Goal: Transaction & Acquisition: Subscribe to service/newsletter

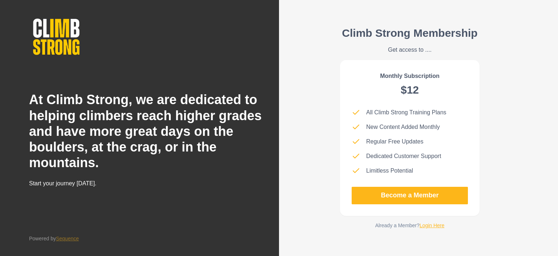
click at [430, 227] on link "Login Here" at bounding box center [432, 225] width 25 height 6
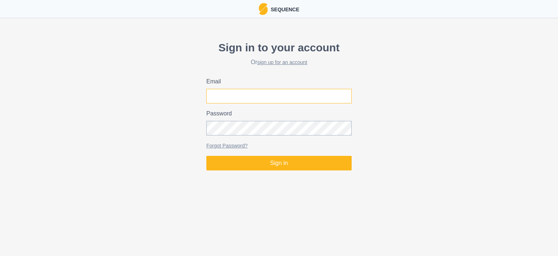
click at [231, 95] on input "Email" at bounding box center [279, 96] width 145 height 15
type input "[PERSON_NAME][EMAIL_ADDRESS][DOMAIN_NAME]"
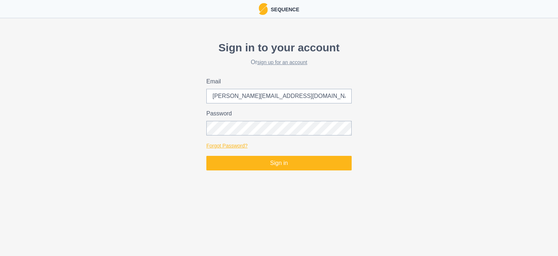
click at [229, 145] on link "Forgot Password?" at bounding box center [227, 146] width 41 height 6
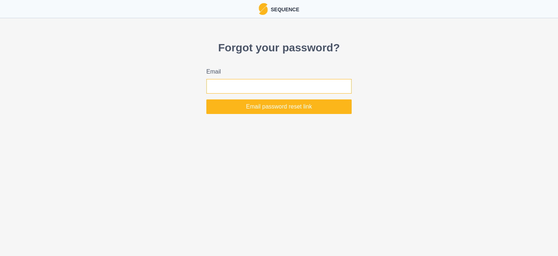
click at [230, 86] on input "Email" at bounding box center [279, 86] width 145 height 15
type input "[PERSON_NAME][EMAIL_ADDRESS][DOMAIN_NAME]"
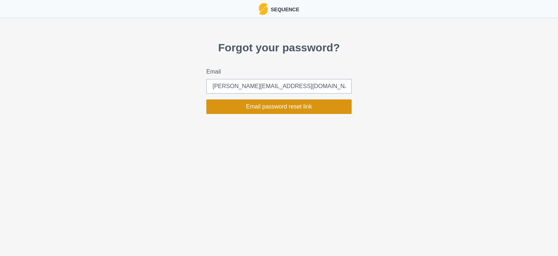
click at [246, 111] on button "Email password reset link" at bounding box center [279, 106] width 145 height 15
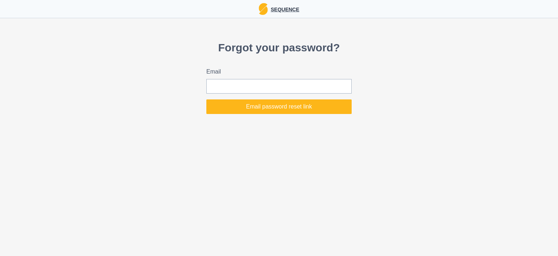
click at [267, 14] on img at bounding box center [263, 9] width 9 height 12
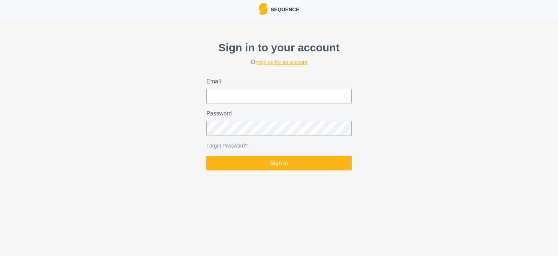
click at [291, 59] on link "sign up for an account" at bounding box center [282, 62] width 50 height 6
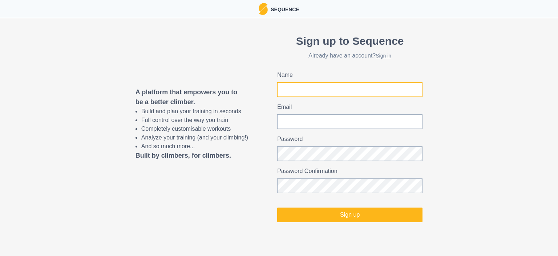
click at [314, 96] on input "Name" at bounding box center [349, 89] width 145 height 15
click at [313, 94] on input "[PERSON_NAME]" at bounding box center [349, 89] width 145 height 15
type input "[PERSON_NAME]"
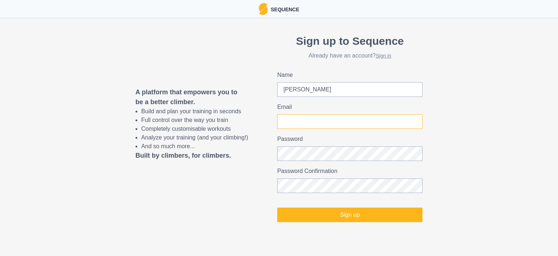
click at [294, 123] on input "Email" at bounding box center [349, 121] width 145 height 15
type input "[PERSON_NAME][EMAIL_ADDRESS][DOMAIN_NAME]"
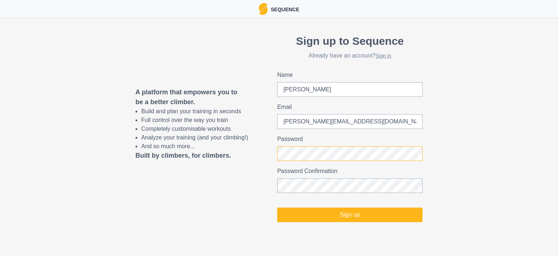
click at [271, 151] on div "A platform that empowers you to be a better climber. Build and plan your traini…" at bounding box center [279, 127] width 558 height 218
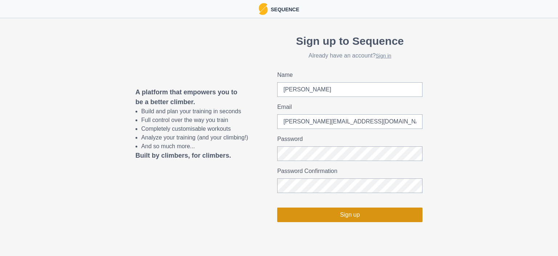
click at [329, 213] on button "Sign up" at bounding box center [349, 214] width 145 height 15
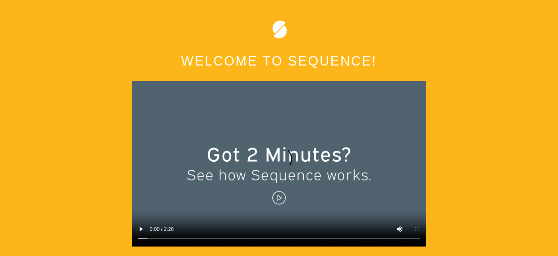
scroll to position [33, 0]
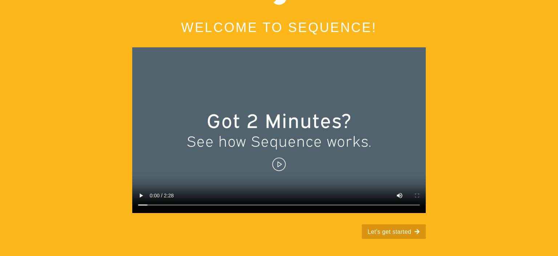
click at [382, 229] on button "Let's get started" at bounding box center [394, 231] width 64 height 15
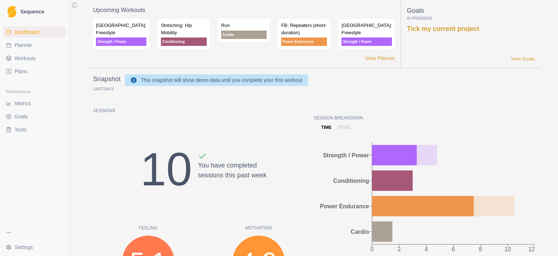
click at [28, 101] on span "Metrics" at bounding box center [23, 103] width 16 height 7
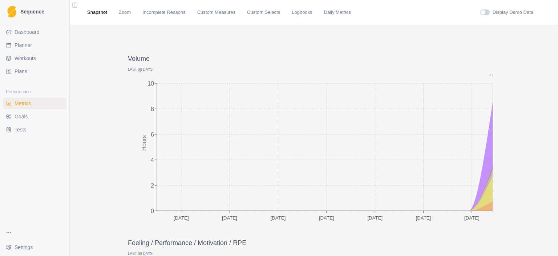
click at [27, 119] on link "Goals" at bounding box center [35, 117] width 64 height 12
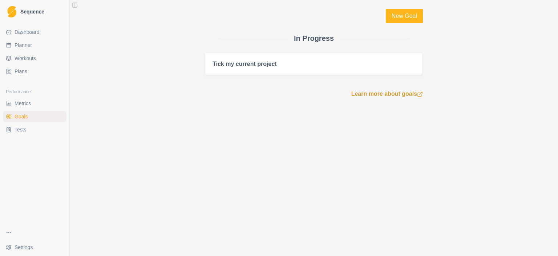
click at [26, 104] on span "Metrics" at bounding box center [23, 103] width 16 height 7
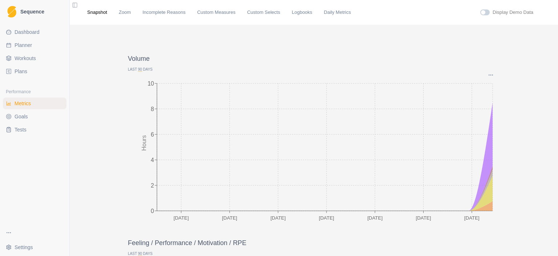
click at [28, 47] on span "Planner" at bounding box center [23, 44] width 17 height 7
select select "month"
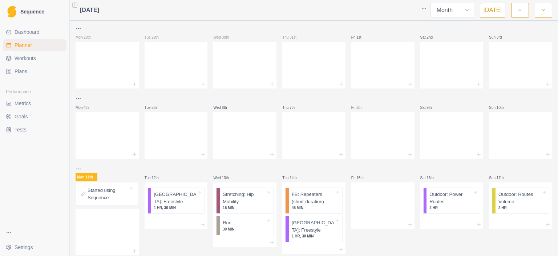
click at [31, 13] on span "Sequence" at bounding box center [32, 11] width 24 height 5
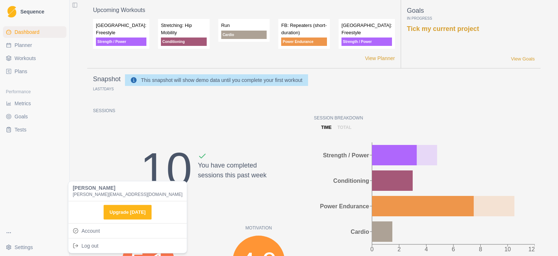
click at [11, 244] on html "Sequence Dashboard Planner Workouts Plans Performance Metrics Goals Tests Setti…" at bounding box center [279, 128] width 558 height 256
click at [93, 228] on link "Account" at bounding box center [128, 230] width 116 height 12
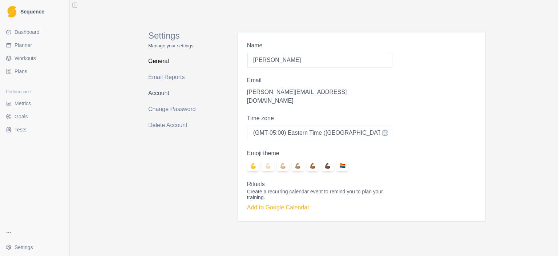
click at [161, 92] on link "Account" at bounding box center [177, 93] width 58 height 12
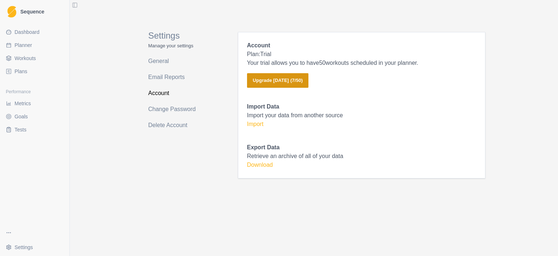
click at [257, 81] on button "Upgrade [DATE] ( 7 / 50 )" at bounding box center [277, 80] width 61 height 15
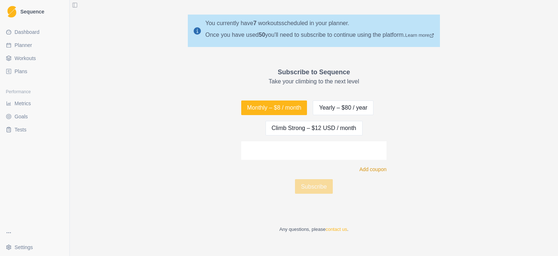
click at [376, 167] on p "Add coupon" at bounding box center [373, 169] width 27 height 8
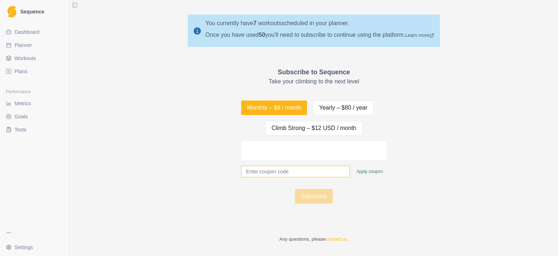
click at [254, 171] on input "text" at bounding box center [295, 171] width 109 height 12
paste input "soiudghwiurhg2837e8r"
type input "s"
paste input "YOUARESTRONG"
type input "YOUARESTRONG"
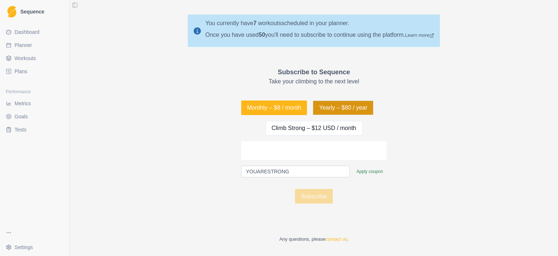
click at [329, 110] on button "Yearly – $80 / year" at bounding box center [343, 107] width 61 height 15
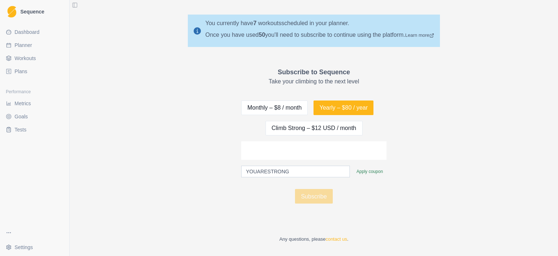
click at [35, 35] on span "Dashboard" at bounding box center [27, 31] width 25 height 7
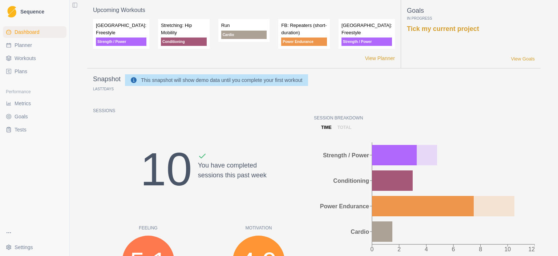
click at [20, 133] on link "Tests" at bounding box center [35, 130] width 64 height 12
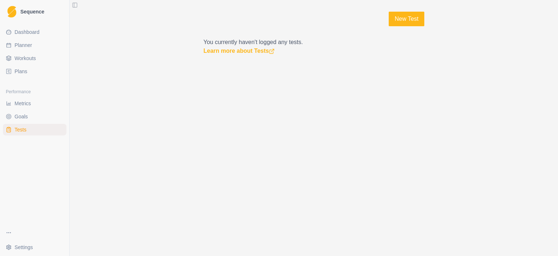
click at [21, 118] on span "Goals" at bounding box center [21, 116] width 13 height 7
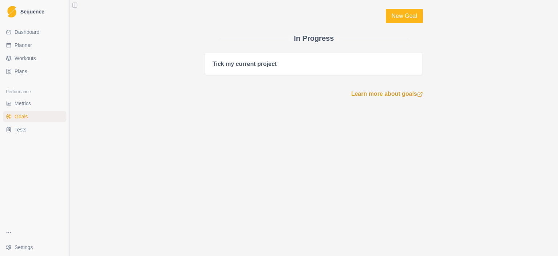
click at [25, 103] on span "Metrics" at bounding box center [23, 103] width 16 height 7
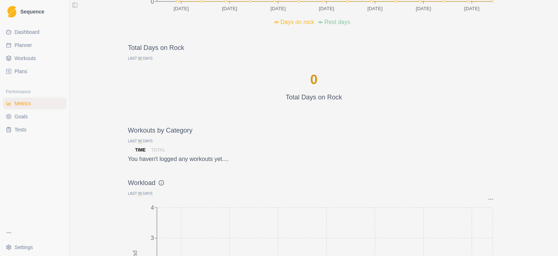
scroll to position [727, 0]
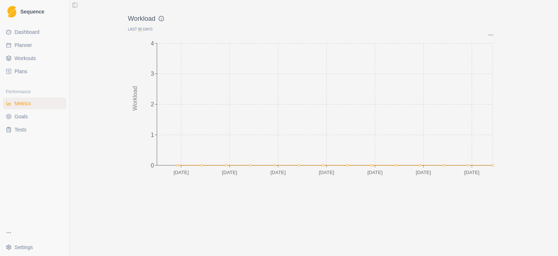
click at [23, 72] on span "Plans" at bounding box center [21, 71] width 13 height 7
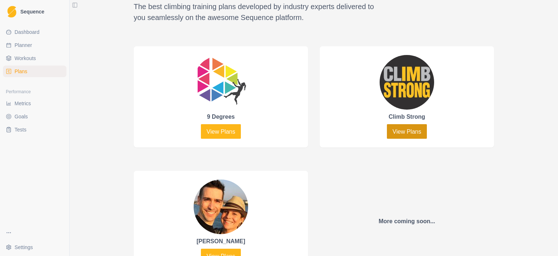
scroll to position [333, 0]
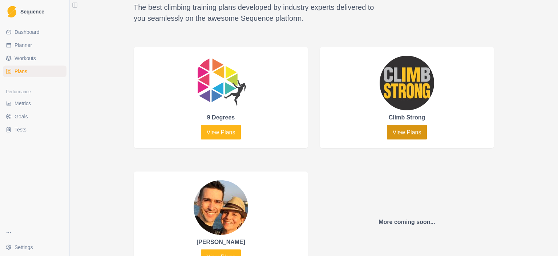
click at [396, 134] on link "View Plans" at bounding box center [407, 132] width 40 height 15
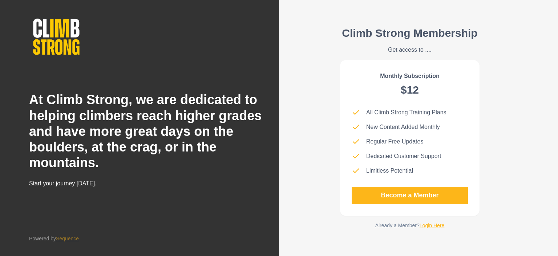
click at [430, 223] on link "Login Here" at bounding box center [432, 225] width 25 height 6
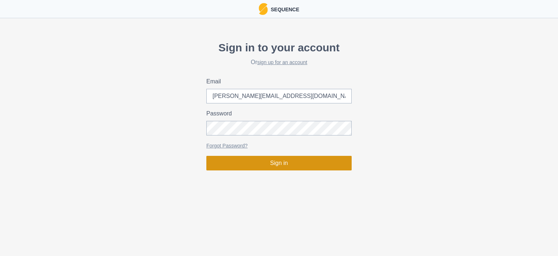
click at [248, 162] on button "Sign in" at bounding box center [279, 163] width 145 height 15
